Goal: Task Accomplishment & Management: Complete application form

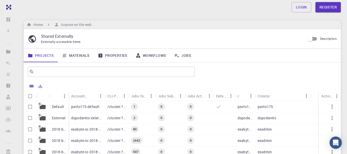
click at [138, 104] on div "1" at bounding box center [142, 106] width 27 height 11
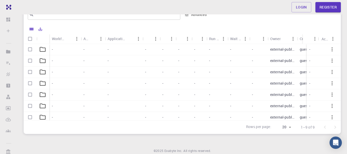
scroll to position [51, 0]
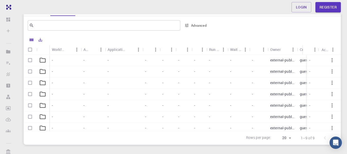
click at [130, 59] on div "-" at bounding box center [124, 60] width 38 height 11
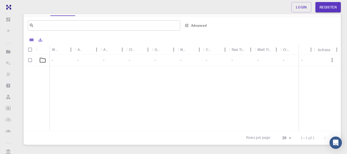
click at [140, 62] on div "-" at bounding box center [140, 60] width 26 height 11
click at [42, 40] on icon "Export" at bounding box center [40, 40] width 5 height 5
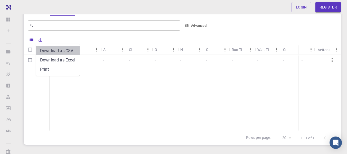
click at [58, 50] on li "Download as CSV" at bounding box center [58, 50] width 44 height 9
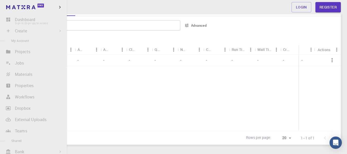
click at [9, 18] on li "Dashboard Sign In (Sign Up) to Access" at bounding box center [33, 19] width 67 height 10
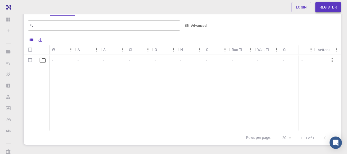
click at [320, 8] on link "Register" at bounding box center [328, 7] width 25 height 10
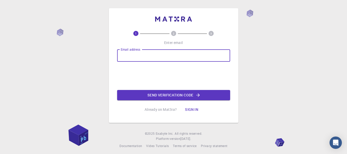
click at [162, 55] on input "Email address" at bounding box center [173, 55] width 113 height 12
type input "[EMAIL_ADDRESS][DOMAIN_NAME]"
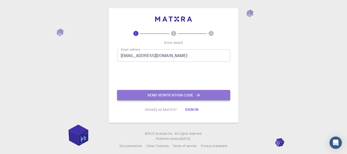
click at [165, 93] on button "Send verification code" at bounding box center [173, 95] width 113 height 10
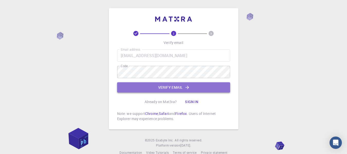
click at [176, 85] on button "Verify email" at bounding box center [173, 87] width 113 height 10
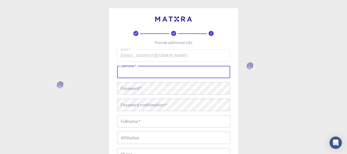
click at [158, 75] on input "username   *" at bounding box center [173, 72] width 113 height 12
type input "j"
type input "[PERSON_NAME] SAID"
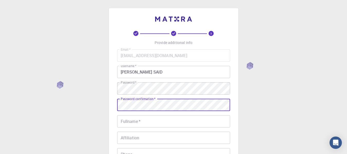
click at [149, 103] on div "Password confirmation   * Password confirmation   *" at bounding box center [173, 105] width 113 height 12
click at [145, 118] on input "Fullname   *" at bounding box center [173, 121] width 113 height 12
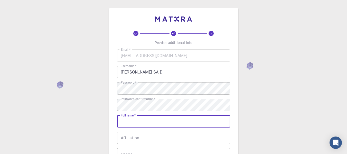
type input "[PERSON_NAME]"
type input "0786636419"
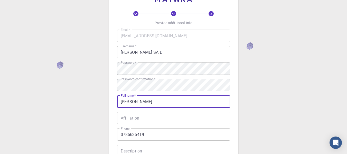
scroll to position [26, 0]
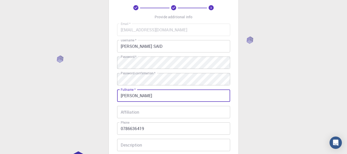
click at [129, 113] on input "Affiliation" at bounding box center [173, 112] width 113 height 12
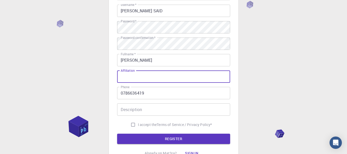
scroll to position [77, 0]
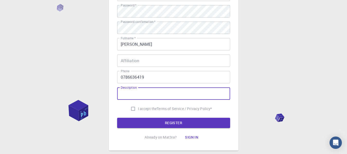
click at [136, 96] on input "Description" at bounding box center [173, 93] width 113 height 12
type input "trade finance expert"
click at [133, 110] on input "I accept the Terms of Service / Privacy Policy *" at bounding box center [133, 109] width 10 height 10
checkbox input "true"
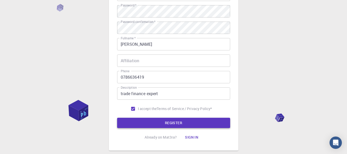
click at [158, 121] on button "REGISTER" at bounding box center [173, 123] width 113 height 10
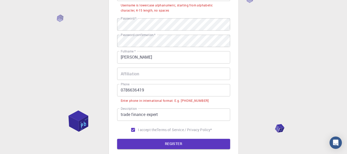
click at [124, 91] on input "0786636419" at bounding box center [173, 90] width 113 height 12
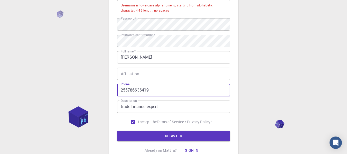
scroll to position [51, 0]
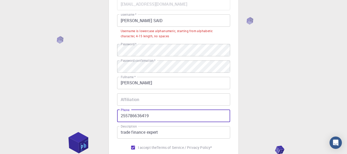
type input "255786636419"
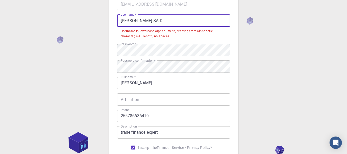
click at [147, 21] on input "[PERSON_NAME] SAID" at bounding box center [173, 20] width 113 height 12
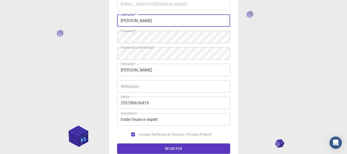
type input "J"
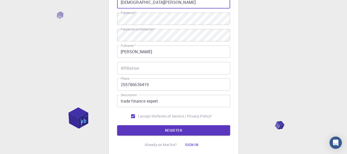
scroll to position [77, 0]
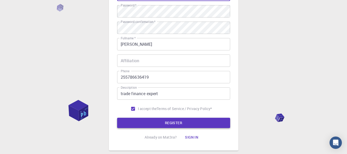
click at [176, 121] on button "REGISTER" at bounding box center [173, 123] width 113 height 10
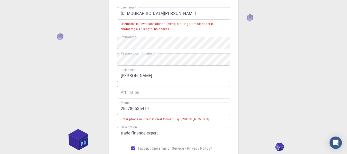
scroll to position [51, 0]
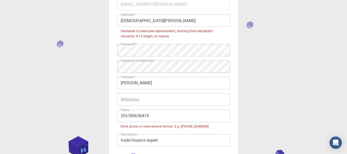
click at [154, 21] on input "[DEMOGRAPHIC_DATA][PERSON_NAME]" at bounding box center [173, 20] width 113 height 12
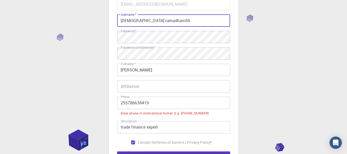
type input "[DEMOGRAPHIC_DATA] ramadhani56"
click at [120, 103] on input "255786636419" at bounding box center [173, 103] width 113 height 12
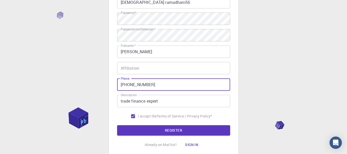
scroll to position [77, 0]
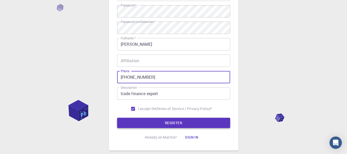
type input "[PHONE_NUMBER]"
click at [165, 125] on button "REGISTER" at bounding box center [173, 123] width 113 height 10
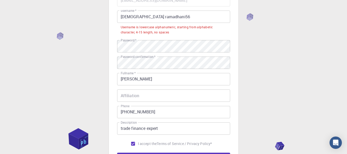
scroll to position [26, 0]
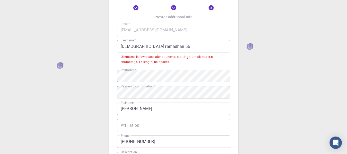
click at [133, 47] on input "[DEMOGRAPHIC_DATA] ramadhani56" at bounding box center [173, 46] width 113 height 12
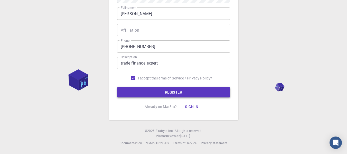
click at [157, 91] on button "REGISTER" at bounding box center [173, 92] width 113 height 10
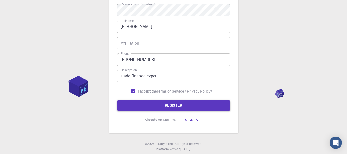
scroll to position [121, 0]
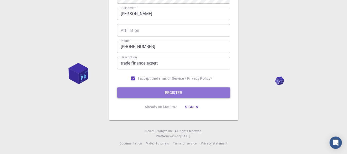
click at [169, 94] on button "REGISTER" at bounding box center [173, 92] width 113 height 10
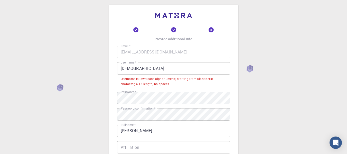
scroll to position [0, 0]
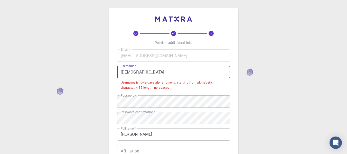
click at [160, 71] on input "[DEMOGRAPHIC_DATA]" at bounding box center [173, 72] width 113 height 12
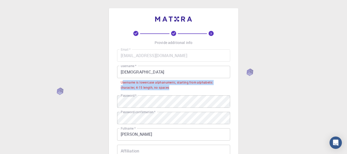
drag, startPoint x: 122, startPoint y: 83, endPoint x: 174, endPoint y: 87, distance: 52.1
click at [174, 87] on div "Username is lowercase alphanumeric, starting from alphabetic character, 4-15 le…" at bounding box center [174, 85] width 106 height 10
click at [174, 88] on div "Username is lowercase alphanumeric, starting from alphabetic character, 4-15 le…" at bounding box center [174, 85] width 106 height 10
drag, startPoint x: 121, startPoint y: 82, endPoint x: 174, endPoint y: 88, distance: 52.8
click at [172, 85] on div "Username is lowercase alphanumeric, starting from alphabetic character, 4-15 le…" at bounding box center [174, 85] width 106 height 10
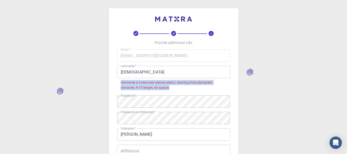
copy div "Username is lowercase alphanumeric, starting from alphabetic character, 4-15 le…"
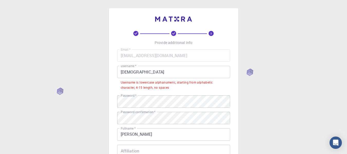
click at [163, 72] on input "[DEMOGRAPHIC_DATA]" at bounding box center [173, 72] width 113 height 12
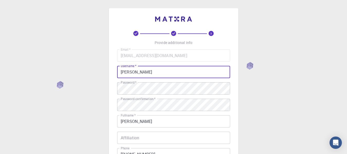
type input "J"
paste input "jafari123"
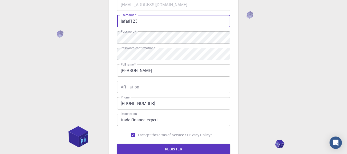
scroll to position [51, 0]
type input "jafari123"
click at [172, 146] on button "REGISTER" at bounding box center [173, 149] width 113 height 10
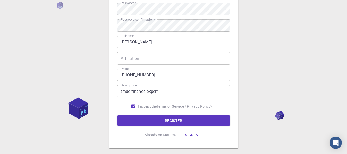
scroll to position [82, 0]
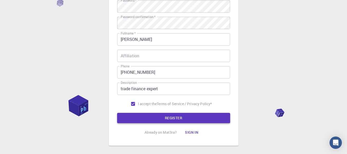
click at [179, 116] on button "REGISTER" at bounding box center [173, 118] width 113 height 10
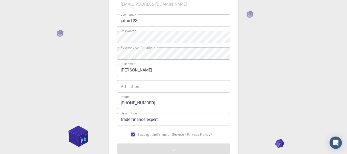
scroll to position [103, 0]
